Goal: Information Seeking & Learning: Learn about a topic

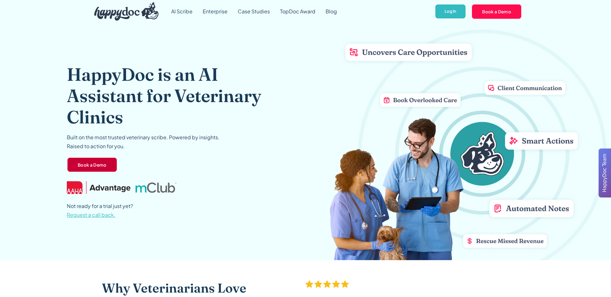
click at [105, 166] on link "Book a Demo" at bounding box center [92, 164] width 51 height 15
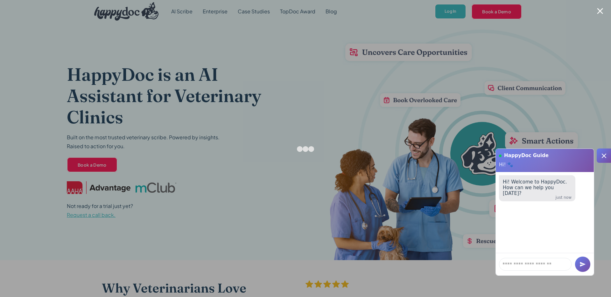
click at [600, 13] on div at bounding box center [600, 11] width 6 height 6
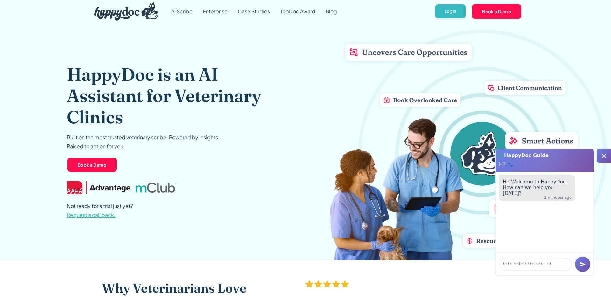
click at [243, 44] on div "HappyDoc is an AI Assistant for Veterinary Clinics Built on the most trusted ve…" at bounding box center [174, 141] width 215 height 237
click at [298, 13] on link "TopDoc Award" at bounding box center [298, 11] width 46 height 23
